Goal: Browse casually: Explore the website without a specific task or goal

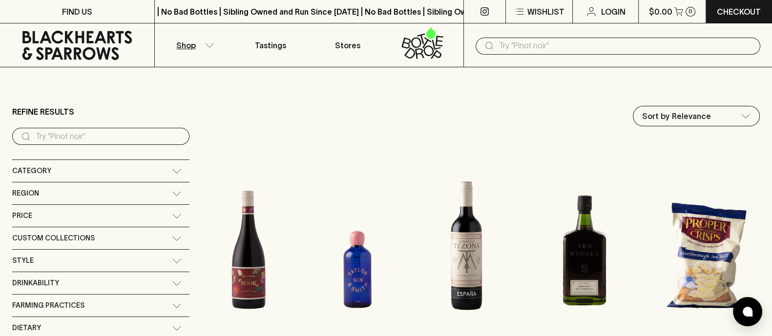
click at [95, 52] on icon at bounding box center [77, 45] width 140 height 29
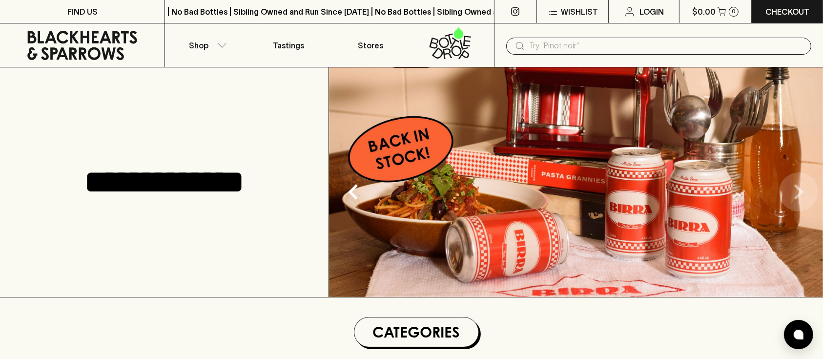
click at [771, 192] on icon "Next" at bounding box center [798, 191] width 31 height 31
click at [771, 190] on icon "Next" at bounding box center [798, 191] width 31 height 31
click at [771, 190] on icon "Next" at bounding box center [799, 192] width 10 height 16
click at [354, 195] on icon "Previous" at bounding box center [353, 192] width 10 height 16
click at [87, 38] on icon at bounding box center [82, 45] width 110 height 29
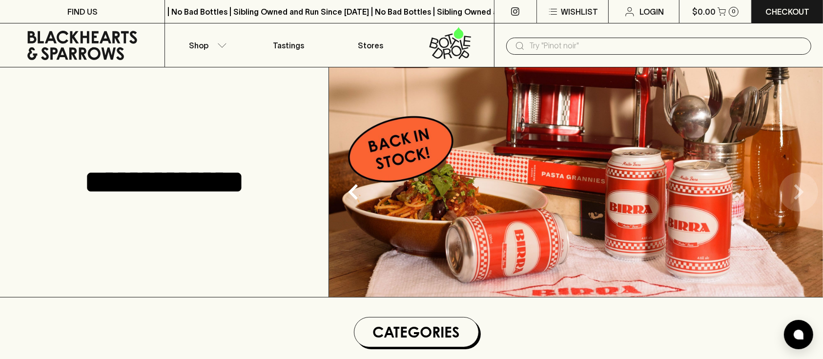
click at [771, 184] on icon "Next" at bounding box center [798, 191] width 31 height 31
click at [771, 185] on icon "Next" at bounding box center [799, 192] width 10 height 16
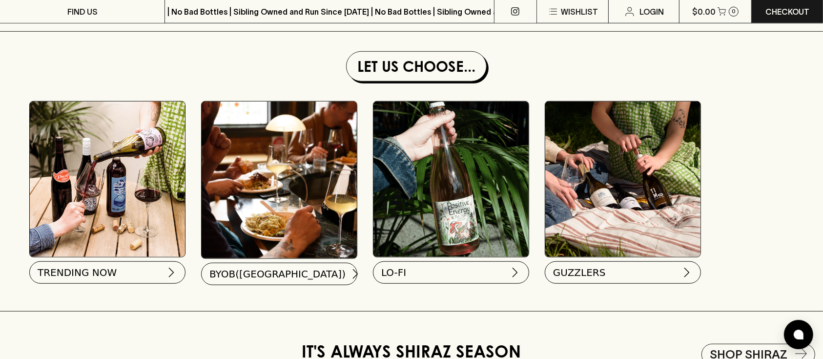
scroll to position [911, 0]
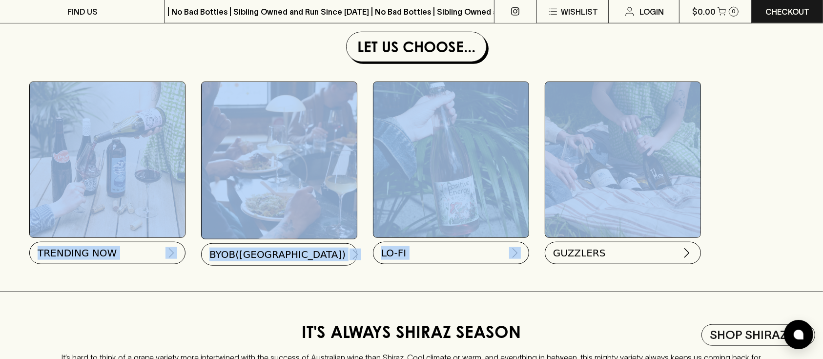
drag, startPoint x: 10, startPoint y: 76, endPoint x: 785, endPoint y: 188, distance: 783.1
click at [771, 188] on section "Let Us Choose... TRENDING NOW [GEOGRAPHIC_DATA]([GEOGRAPHIC_DATA]) LO-FI GUZZLE…" at bounding box center [416, 155] width 813 height 247
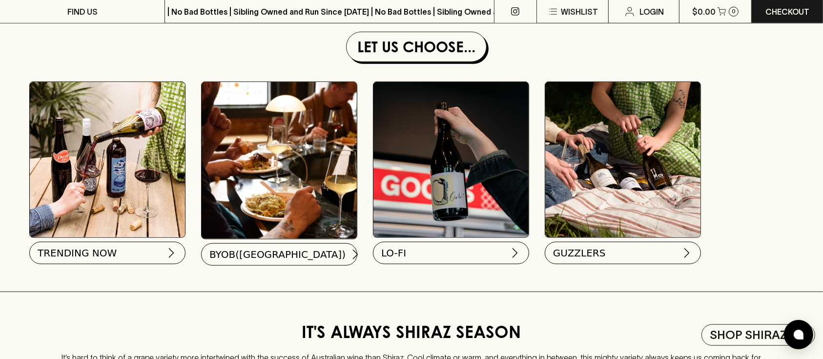
click at [725, 262] on div "TRENDING NOW [GEOGRAPHIC_DATA]([GEOGRAPHIC_DATA]) LO-FI GUZZLERS" at bounding box center [416, 175] width 813 height 207
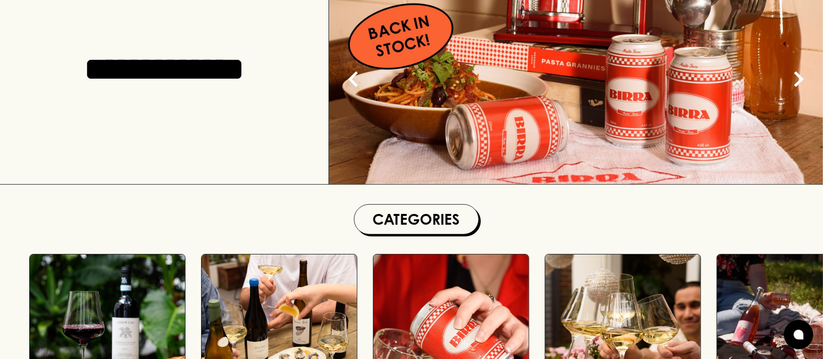
scroll to position [0, 0]
